Goal: Task Accomplishment & Management: Use online tool/utility

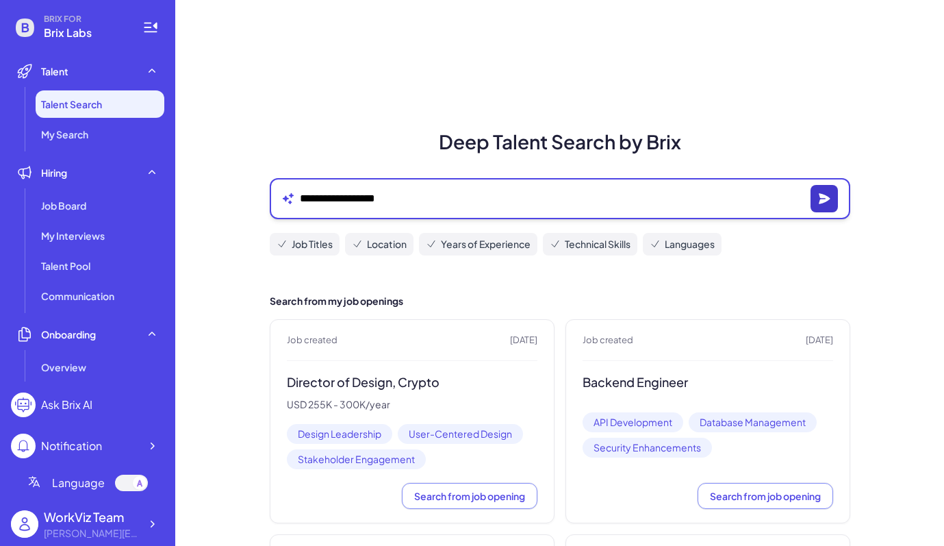
click at [812, 208] on button "button" at bounding box center [824, 198] width 27 height 27
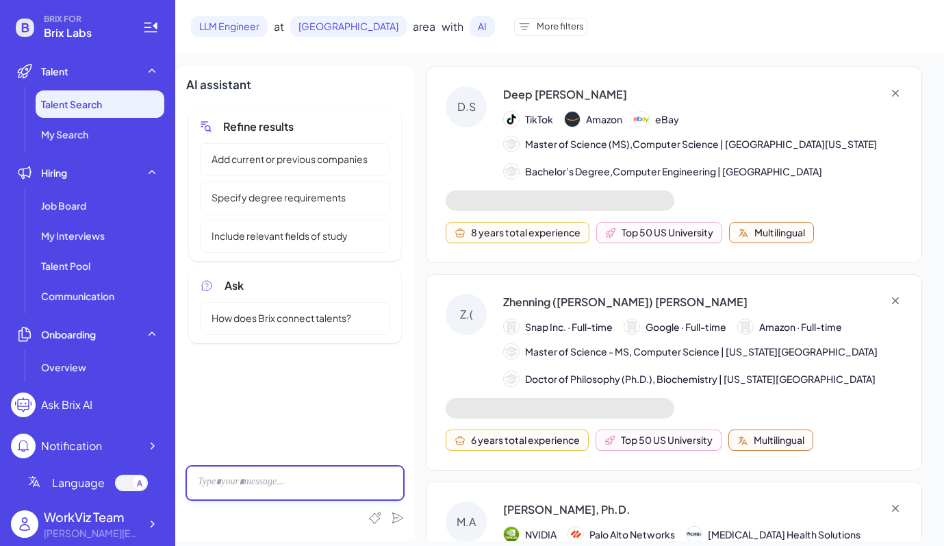
click at [277, 486] on div at bounding box center [295, 483] width 218 height 34
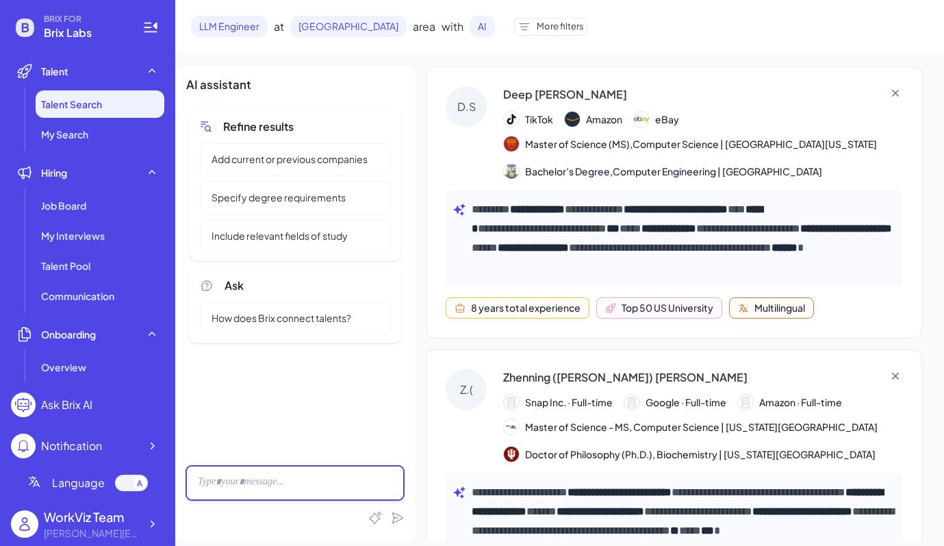
click at [262, 481] on div at bounding box center [295, 483] width 218 height 34
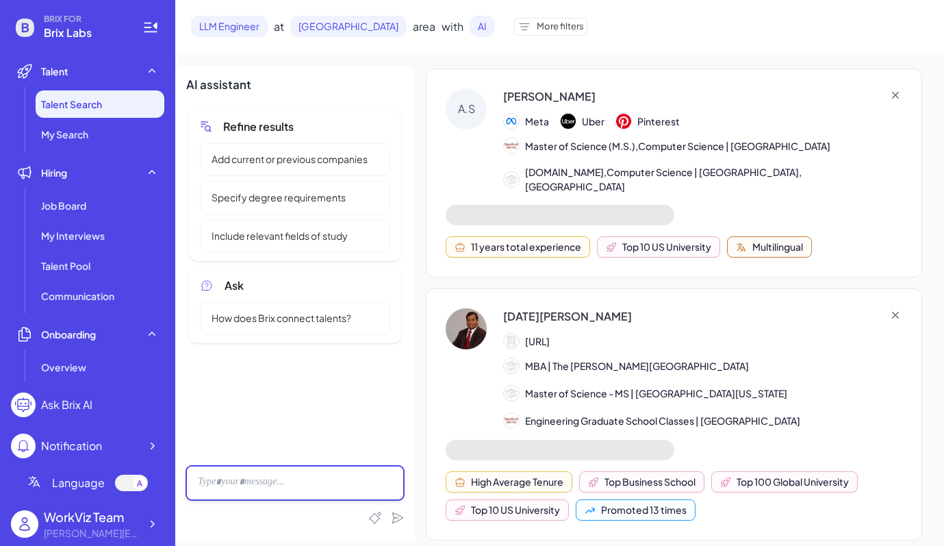
scroll to position [3756, 0]
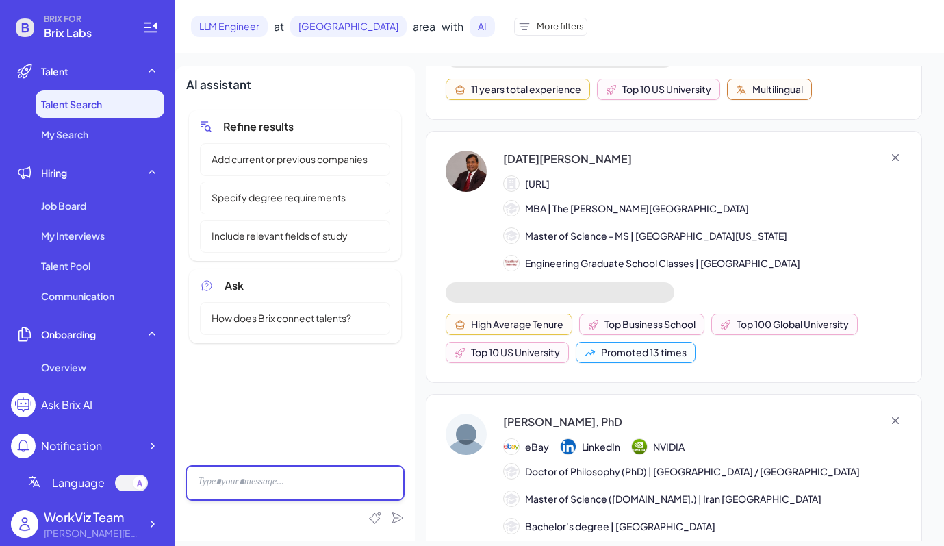
click at [263, 477] on div at bounding box center [295, 483] width 218 height 34
click at [271, 483] on div at bounding box center [295, 483] width 218 height 34
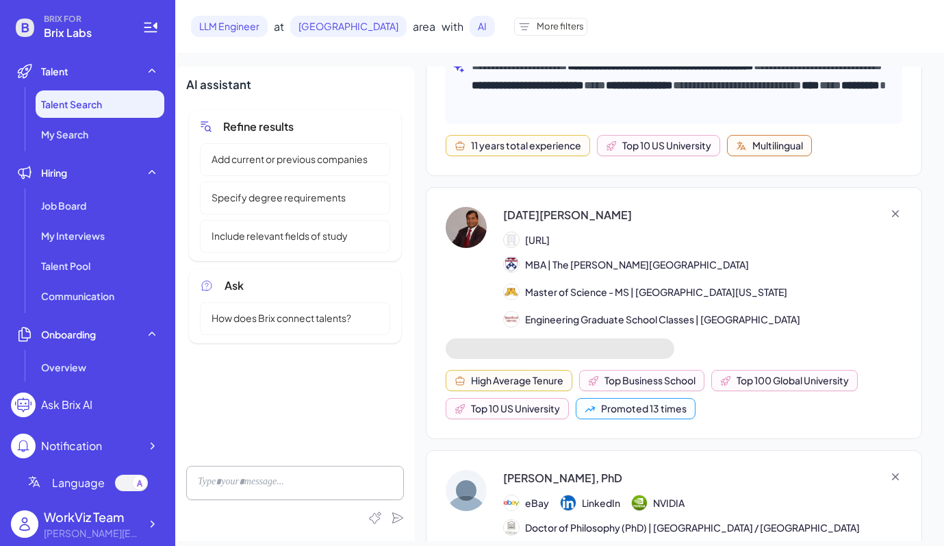
click at [329, 164] on span "Add current or previous companies" at bounding box center [289, 159] width 173 height 14
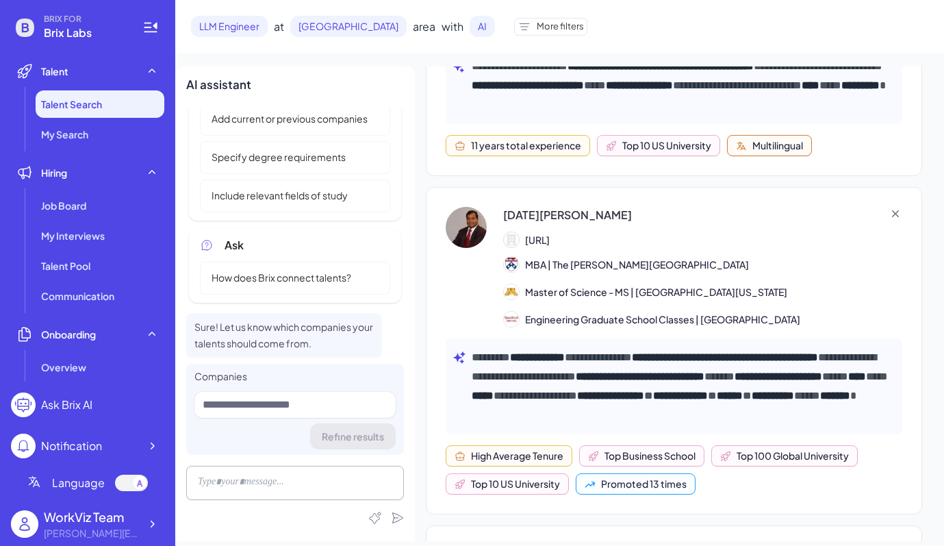
scroll to position [3887, 0]
click at [338, 433] on div "Refine results" at bounding box center [294, 436] width 201 height 26
click at [319, 412] on input at bounding box center [294, 405] width 201 height 26
click at [328, 398] on input at bounding box center [294, 405] width 201 height 26
click at [289, 403] on input at bounding box center [294, 405] width 201 height 26
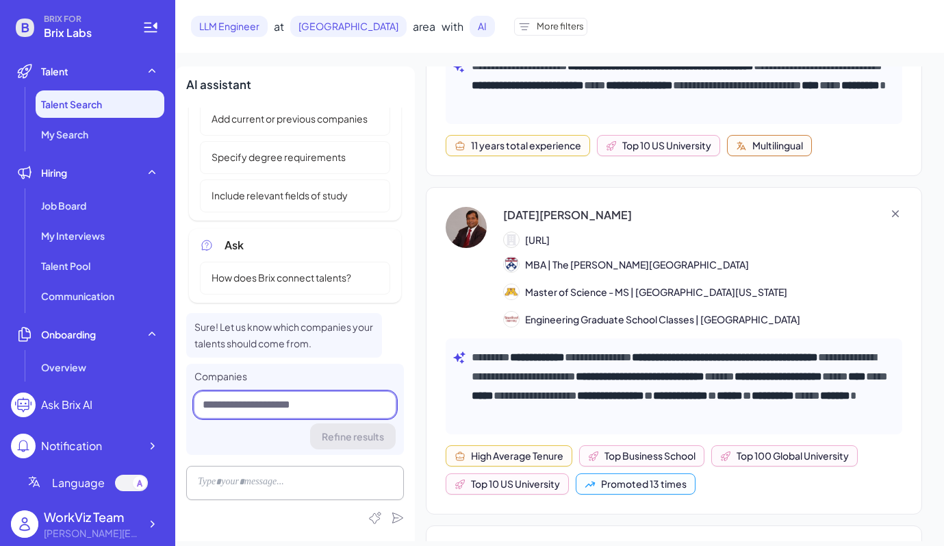
click at [328, 403] on input at bounding box center [294, 405] width 201 height 26
